Goal: Understand process/instructions

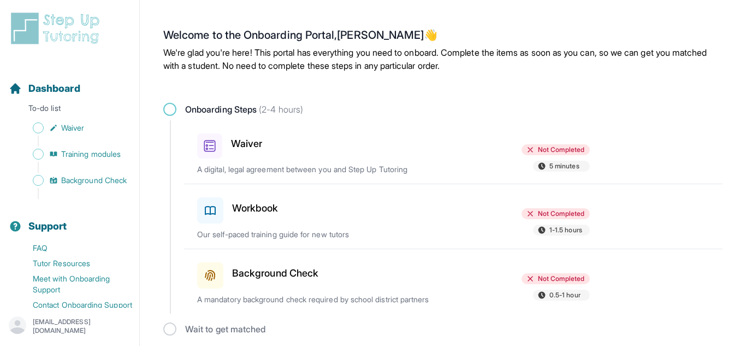
scroll to position [5, 0]
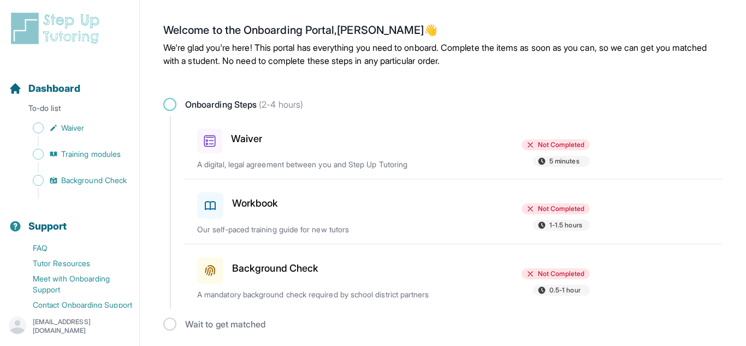
click at [249, 295] on p "A mandatory background check required by school district partners" at bounding box center [324, 294] width 255 height 11
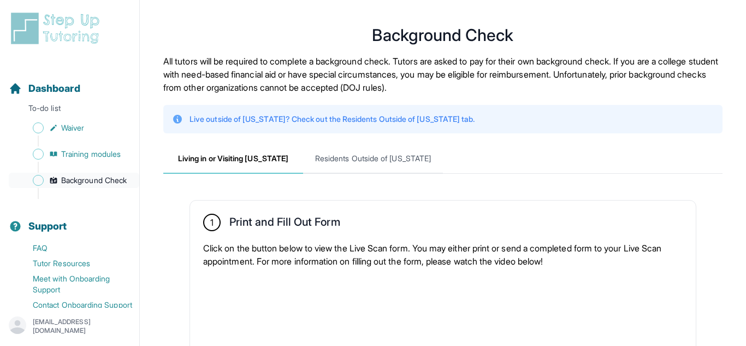
click at [75, 183] on span "Background Check" at bounding box center [94, 180] width 66 height 11
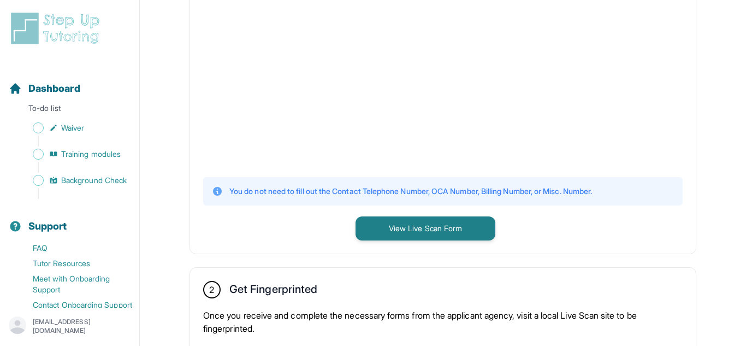
scroll to position [350, 0]
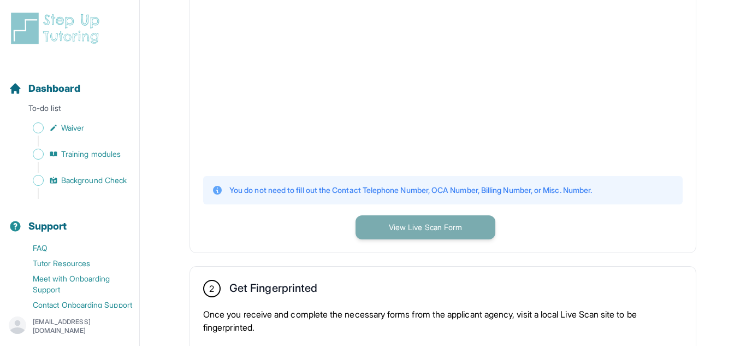
click at [445, 228] on button "View Live Scan Form" at bounding box center [425, 227] width 140 height 24
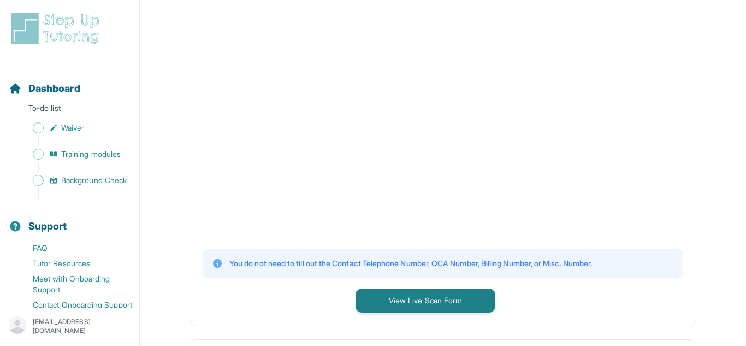
scroll to position [277, 0]
click at [86, 128] on link "Waiver" at bounding box center [74, 127] width 130 height 15
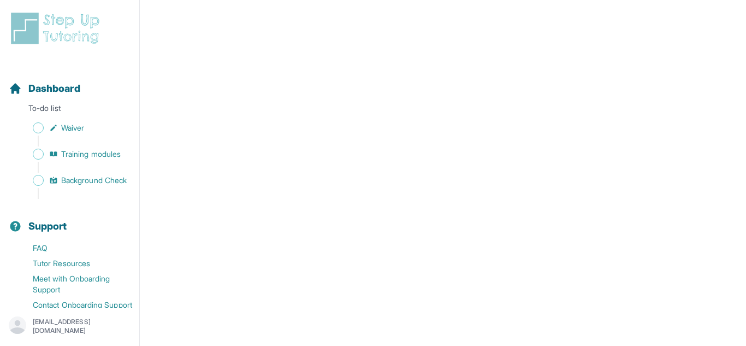
scroll to position [1982, 0]
click at [98, 159] on span "Training modules" at bounding box center [90, 153] width 59 height 11
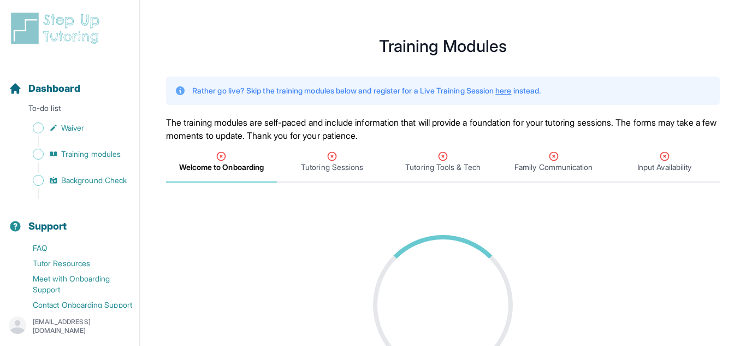
scroll to position [81, 0]
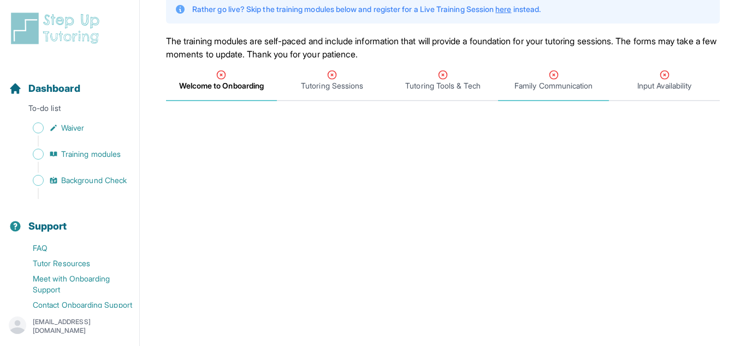
click at [567, 91] on span "Family Communication" at bounding box center [553, 81] width 111 height 40
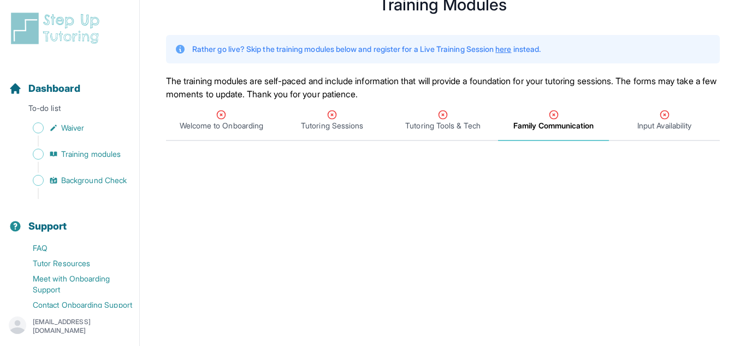
scroll to position [40, 0]
click at [249, 118] on div "Welcome to Onboarding" at bounding box center [221, 121] width 106 height 22
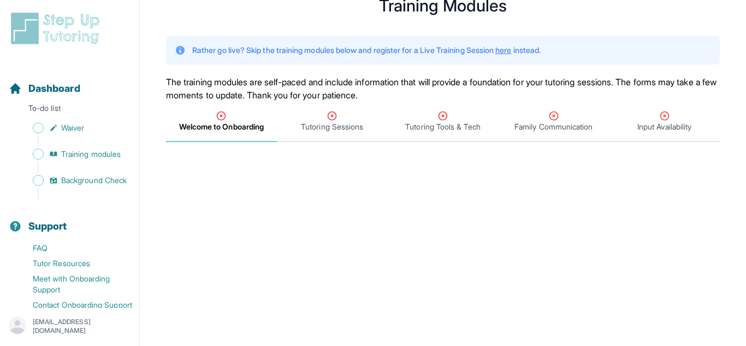
click at [223, 124] on span "Welcome to Onboarding" at bounding box center [221, 126] width 85 height 11
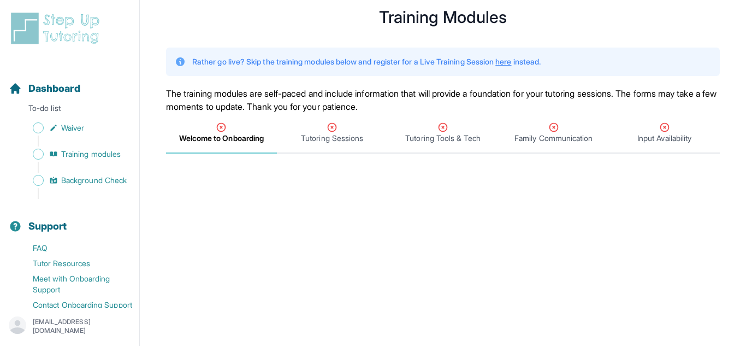
scroll to position [28, 0]
click at [334, 150] on span "Tutoring Sessions" at bounding box center [332, 134] width 111 height 40
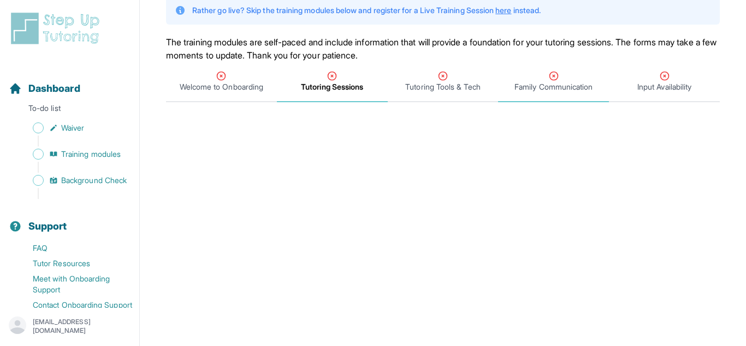
scroll to position [75, 0]
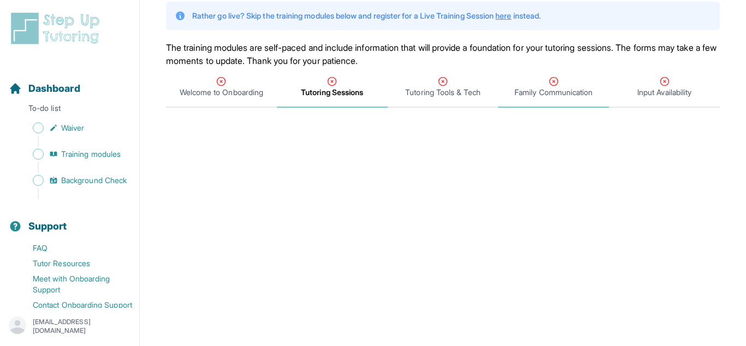
click at [529, 87] on span "Family Communication" at bounding box center [553, 92] width 78 height 11
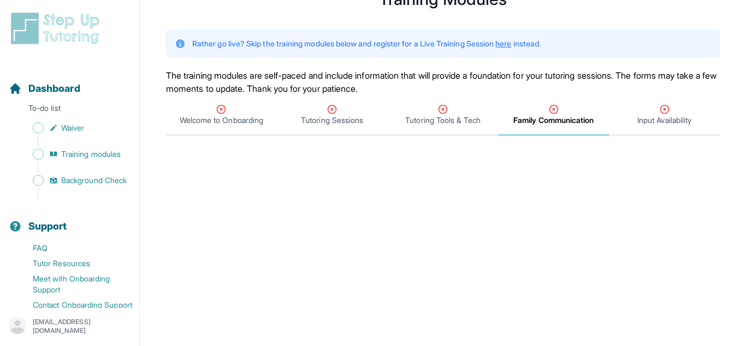
scroll to position [43, 0]
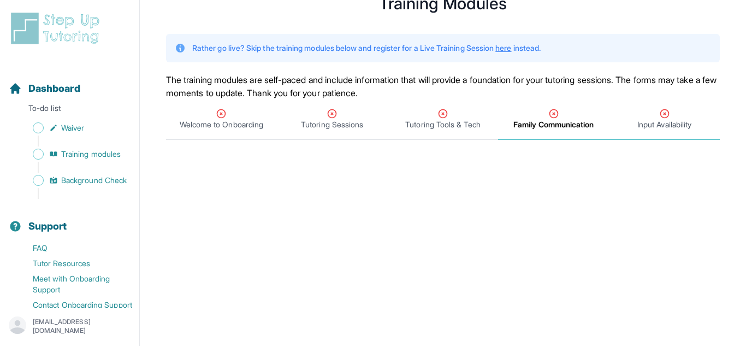
click at [632, 117] on div "Input Availability" at bounding box center [664, 119] width 106 height 22
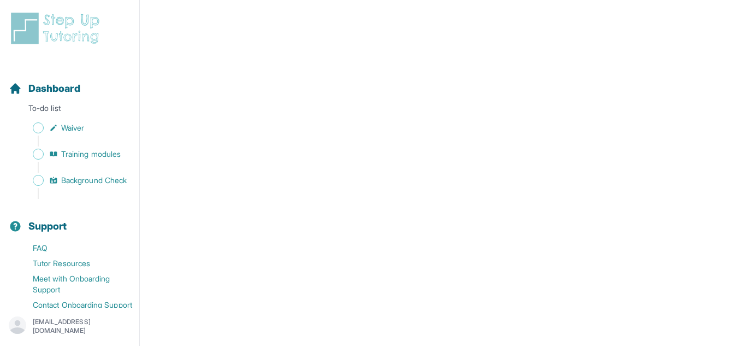
scroll to position [275, 0]
